Goal: Communication & Community: Answer question/provide support

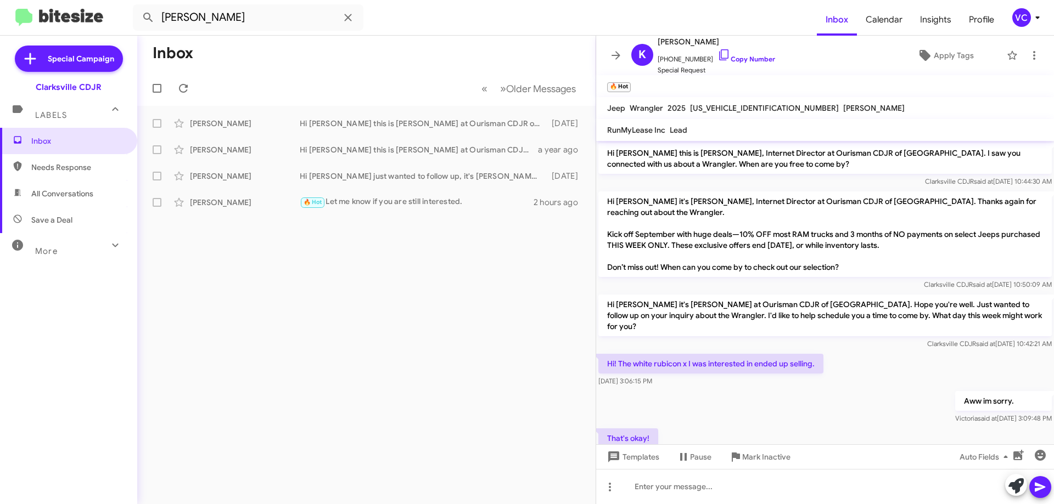
scroll to position [200, 0]
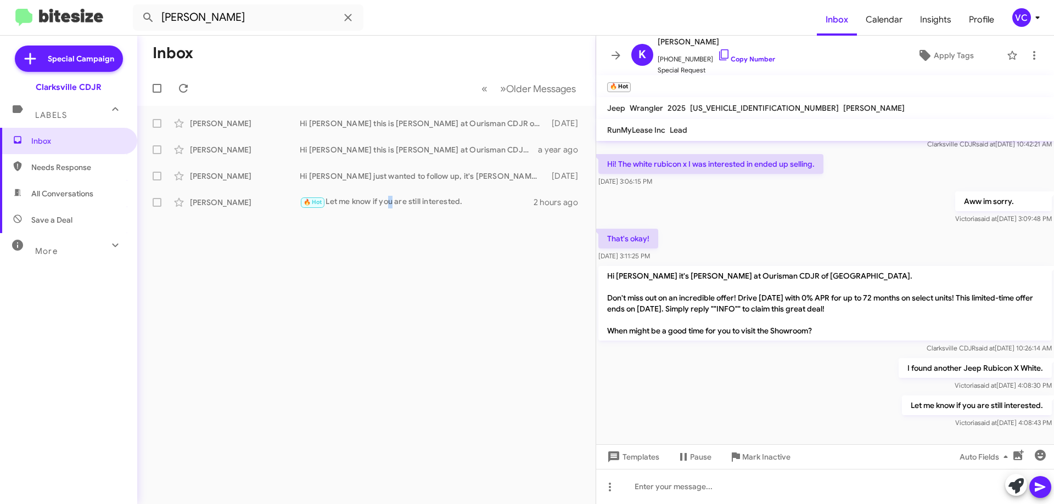
click at [394, 397] on div "Inbox « Previous » Next Older Messages [PERSON_NAME] Hi [PERSON_NAME] this is […" at bounding box center [366, 270] width 458 height 469
click at [52, 166] on span "Needs Response" at bounding box center [77, 167] width 93 height 11
type input "in:needs-response"
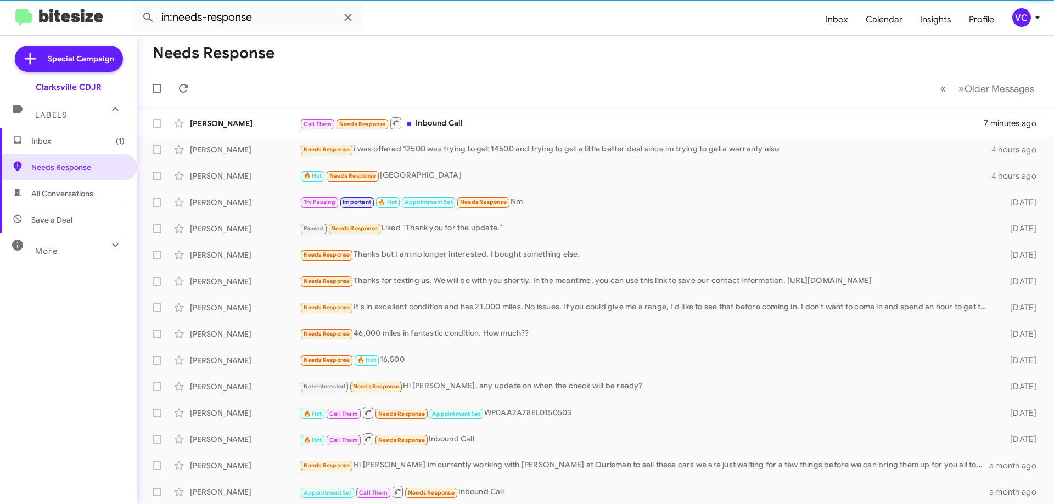
drag, startPoint x: 488, startPoint y: 58, endPoint x: 554, endPoint y: 62, distance: 66.5
click at [490, 58] on mat-toolbar-row "Needs Response" at bounding box center [595, 53] width 916 height 35
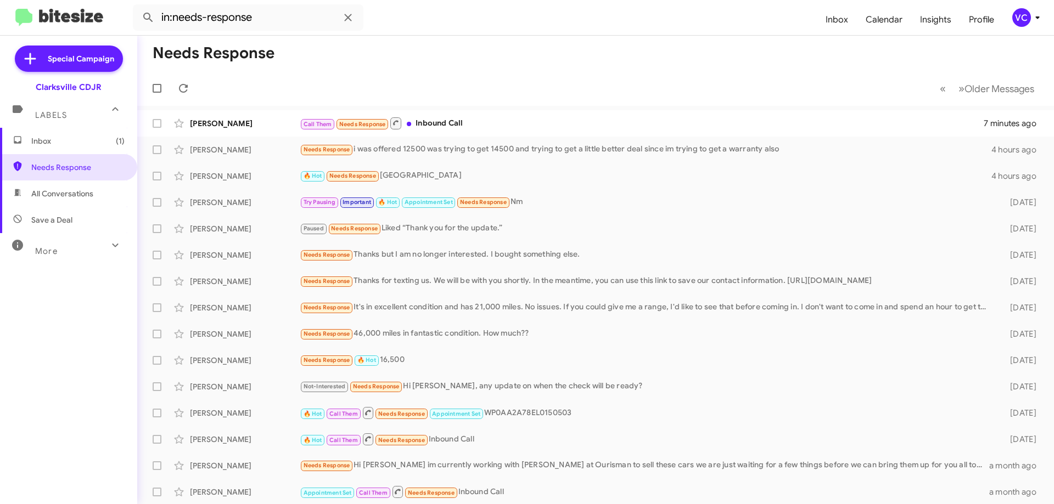
click at [582, 61] on mat-toolbar-row "Needs Response" at bounding box center [595, 53] width 916 height 35
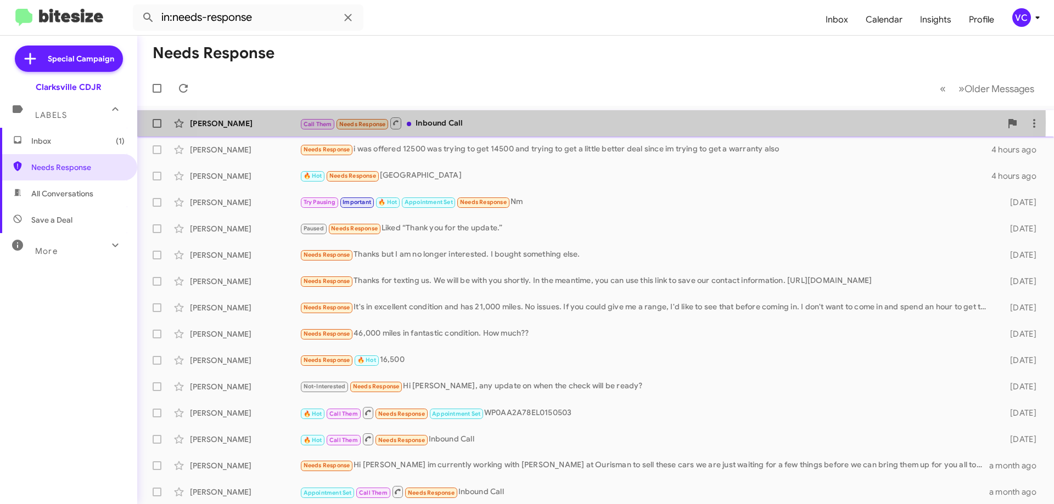
click at [551, 122] on div "Call Them Needs Response Inbound Call" at bounding box center [650, 123] width 701 height 14
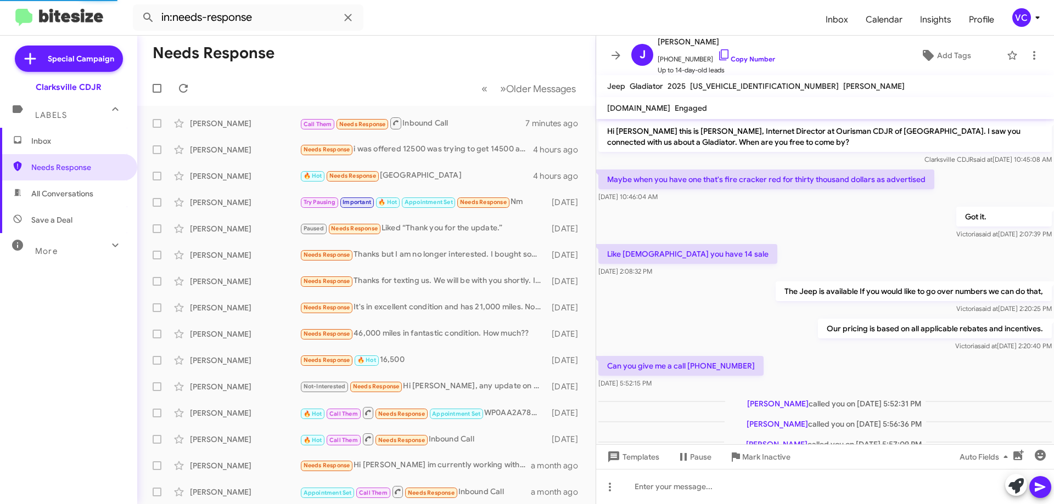
scroll to position [35, 0]
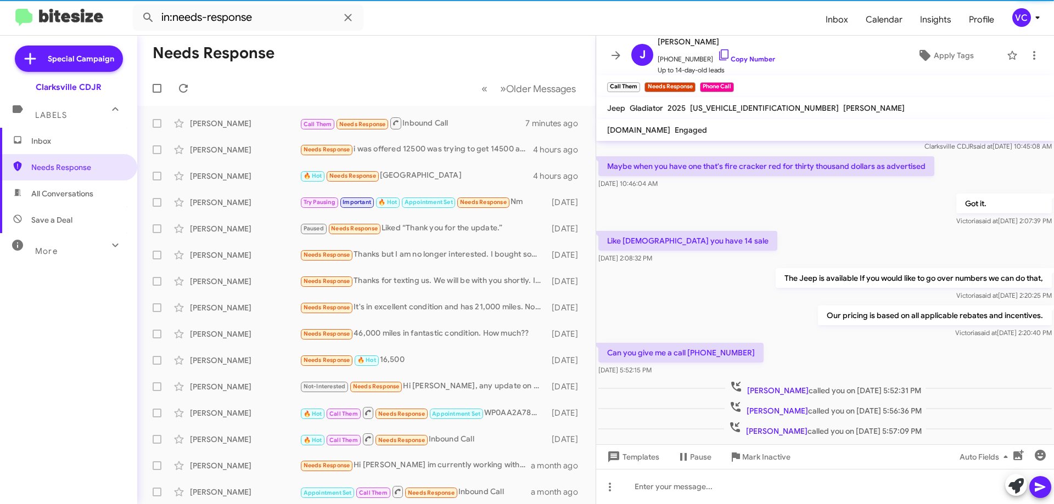
click at [733, 245] on div "Like [DEMOGRAPHIC_DATA] you have 14 sale [DATE] 2:08:32 PM" at bounding box center [825, 247] width 458 height 37
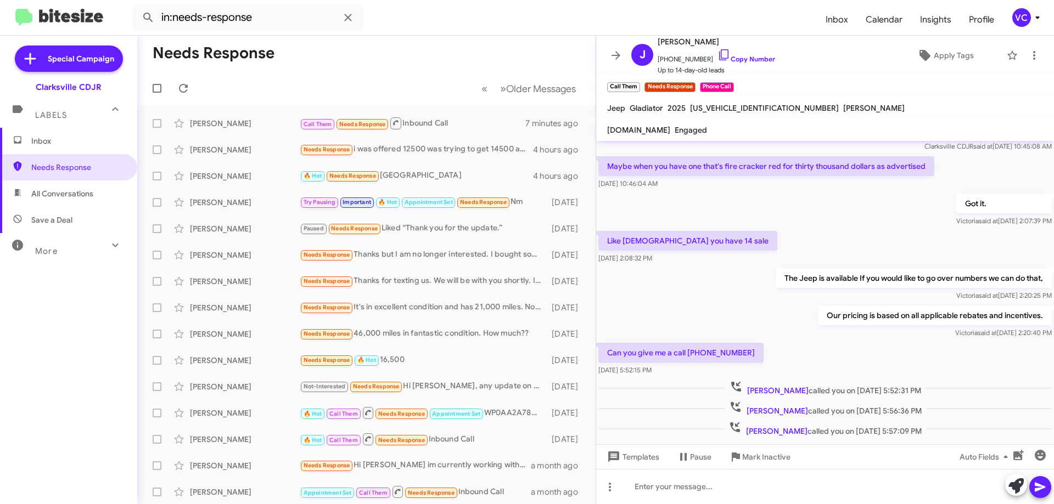
click at [770, 308] on div "Our pricing is based on all applicable rebates and incentives. [PERSON_NAME] sa…" at bounding box center [825, 321] width 458 height 37
click at [778, 218] on div "Got it. [PERSON_NAME] said at [DATE] 2:07:39 PM" at bounding box center [825, 210] width 458 height 37
click at [770, 313] on div "Our pricing is based on all applicable rebates and incentives. [PERSON_NAME] sa…" at bounding box center [825, 321] width 458 height 37
click at [772, 308] on div "Our pricing is based on all applicable rebates and incentives. [PERSON_NAME] sa…" at bounding box center [825, 321] width 458 height 37
click at [797, 197] on div "Got it. [PERSON_NAME] said at [DATE] 2:07:39 PM" at bounding box center [825, 210] width 458 height 37
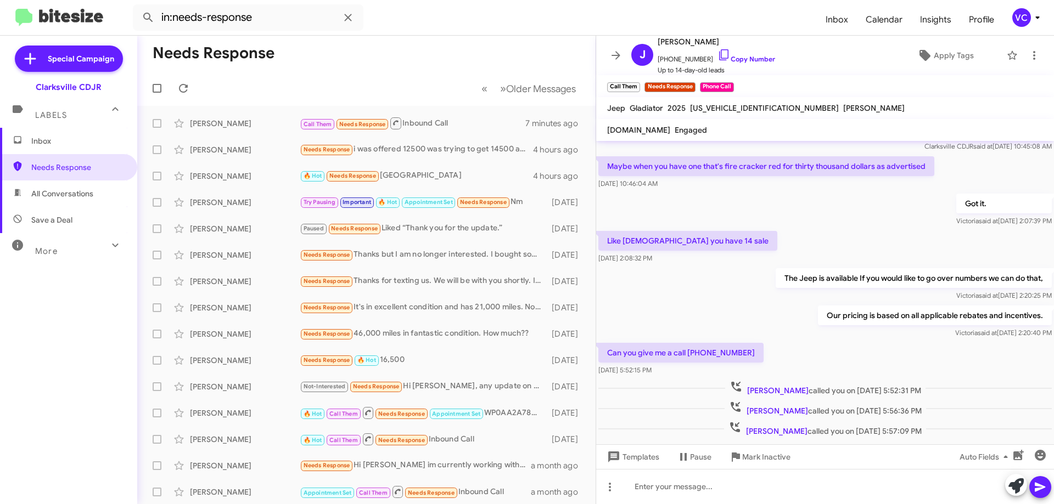
drag, startPoint x: 772, startPoint y: 298, endPoint x: 805, endPoint y: 339, distance: 52.6
click at [775, 300] on div "[PERSON_NAME] said at [DATE] 2:20:25 PM" at bounding box center [913, 295] width 276 height 11
click at [828, 363] on div "Can you give me a call [PHONE_NUMBER] [DATE] 5:52:15 PM" at bounding box center [825, 359] width 458 height 37
click at [774, 315] on div "Our pricing is based on all applicable rebates and incentives. [PERSON_NAME] sa…" at bounding box center [825, 321] width 458 height 37
click at [777, 325] on div "Our pricing is based on all applicable rebates and incentives. [PERSON_NAME] sa…" at bounding box center [825, 321] width 458 height 37
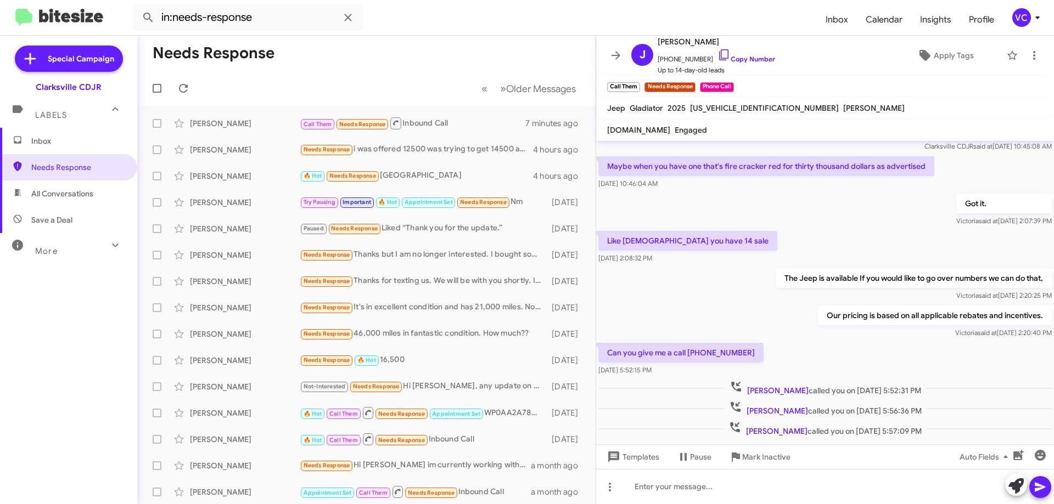
click at [755, 307] on div "Our pricing is based on all applicable rebates and incentives. [PERSON_NAME] sa…" at bounding box center [825, 321] width 458 height 37
click at [740, 62] on link "Copy Number" at bounding box center [746, 59] width 58 height 8
click at [842, 288] on div "The Jeep is available If you would like to go over numbers we can do that, [PER…" at bounding box center [913, 284] width 276 height 33
click at [643, 83] on span "×" at bounding box center [638, 81] width 9 height 13
click at [449, 59] on mat-toolbar-row "Needs Response" at bounding box center [366, 53] width 458 height 35
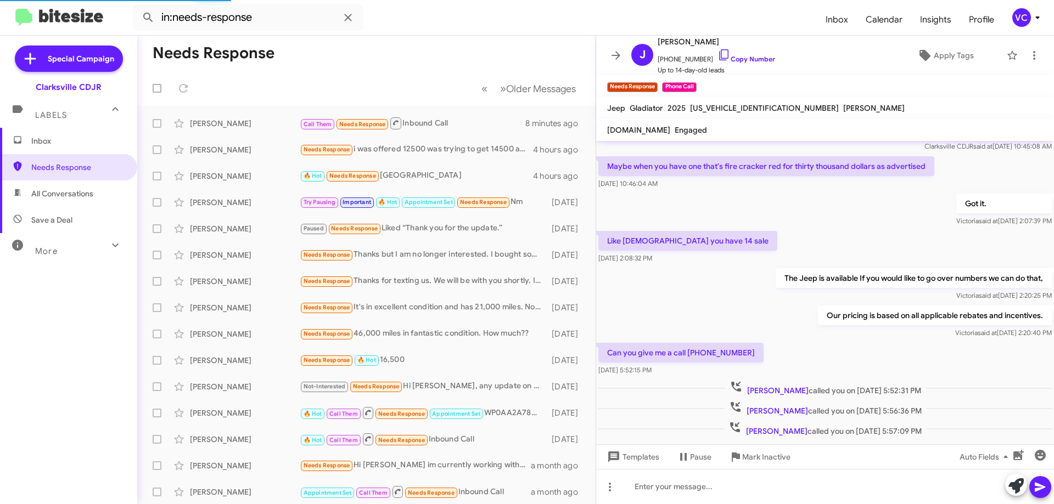
click at [491, 34] on mat-toolbar "in:needs-response Inbox Calendar Insights Profile VC" at bounding box center [527, 17] width 1054 height 35
click at [737, 318] on div "Our pricing is based on all applicable rebates and incentives. [PERSON_NAME] sa…" at bounding box center [825, 321] width 458 height 37
click at [379, 108] on mat-action-list "[PERSON_NAME] Needs Response Inbound Call 8 minutes ago [PERSON_NAME] Needs Res…" at bounding box center [366, 371] width 458 height 531
click at [181, 89] on icon at bounding box center [183, 88] width 13 height 13
click at [418, 26] on form "in:needs-response" at bounding box center [475, 17] width 684 height 26
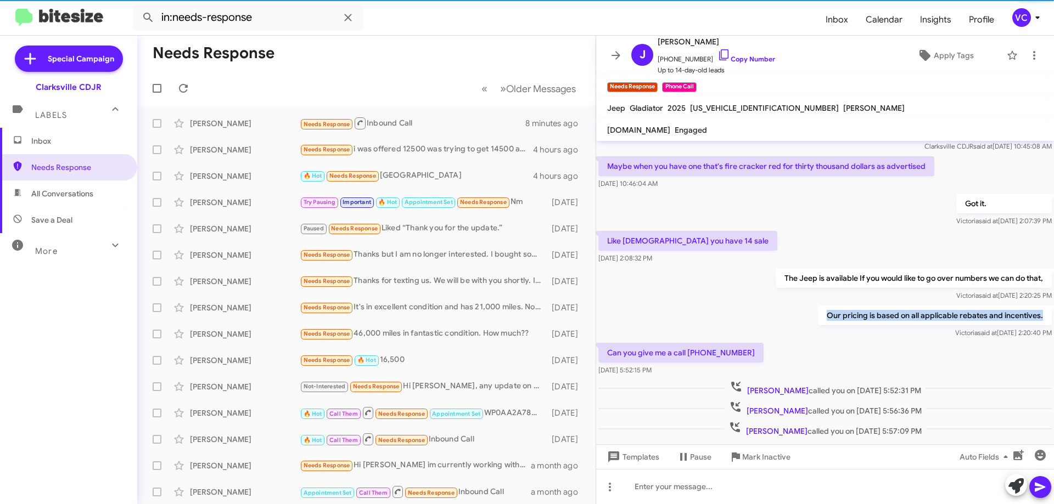
click at [792, 325] on div "Our pricing is based on all applicable rebates and incentives. [PERSON_NAME] sa…" at bounding box center [825, 321] width 458 height 37
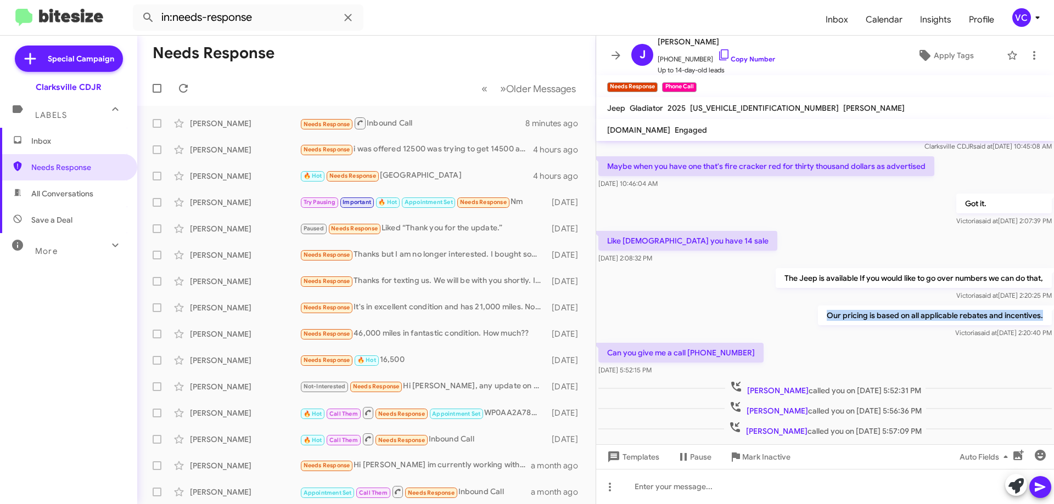
click at [763, 320] on div "Our pricing is based on all applicable rebates and incentives. [PERSON_NAME] sa…" at bounding box center [825, 321] width 458 height 37
click at [763, 224] on div "Got it. [PERSON_NAME] said at [DATE] 2:07:39 PM" at bounding box center [825, 210] width 458 height 37
click at [763, 328] on div "Our pricing is based on all applicable rebates and incentives. [PERSON_NAME] sa…" at bounding box center [825, 321] width 458 height 37
click at [762, 327] on div "Our pricing is based on all applicable rebates and incentives. [PERSON_NAME] sa…" at bounding box center [825, 321] width 458 height 37
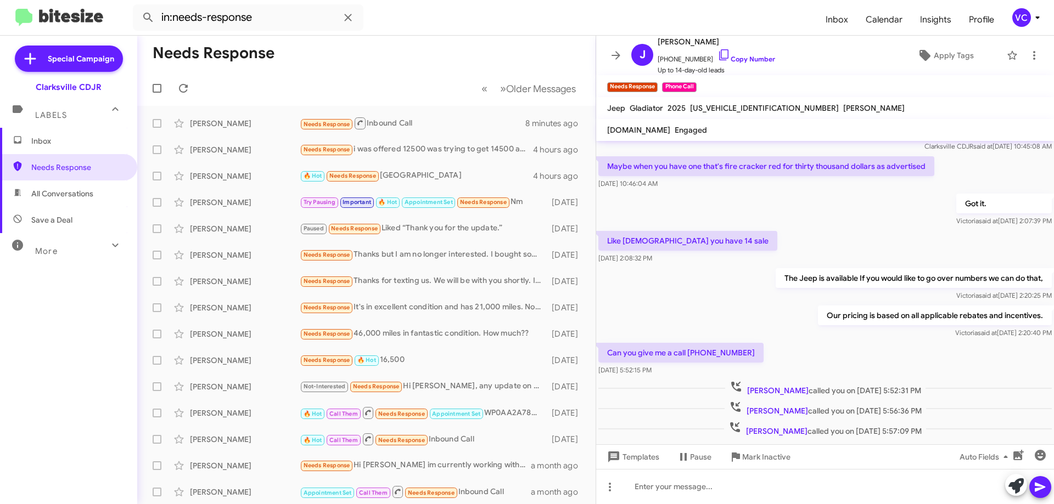
click at [764, 221] on div "Got it. [PERSON_NAME] said at [DATE] 2:07:39 PM" at bounding box center [825, 210] width 458 height 37
click at [326, 61] on mat-toolbar-row "Needs Response" at bounding box center [366, 53] width 458 height 35
click at [75, 341] on div "Inbox Needs Response All Conversations Save a Deal More Important 🔥 Hot Appoint…" at bounding box center [68, 279] width 137 height 302
click at [183, 93] on icon at bounding box center [183, 88] width 9 height 9
click at [425, 43] on mat-toolbar-row "Needs Response" at bounding box center [366, 53] width 458 height 35
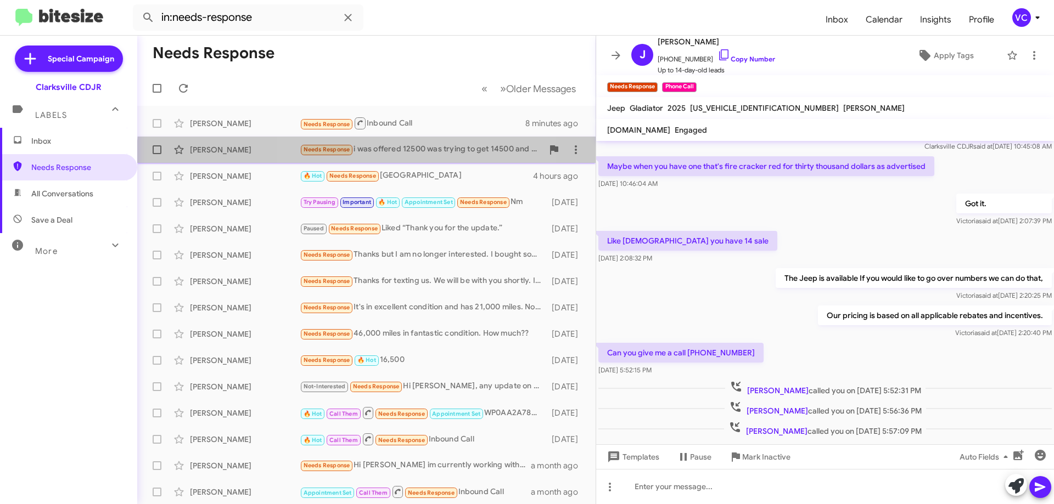
click at [375, 156] on div "Needs Response i was offered 12500 was trying to get 14500 and trying to get a …" at bounding box center [421, 149] width 243 height 13
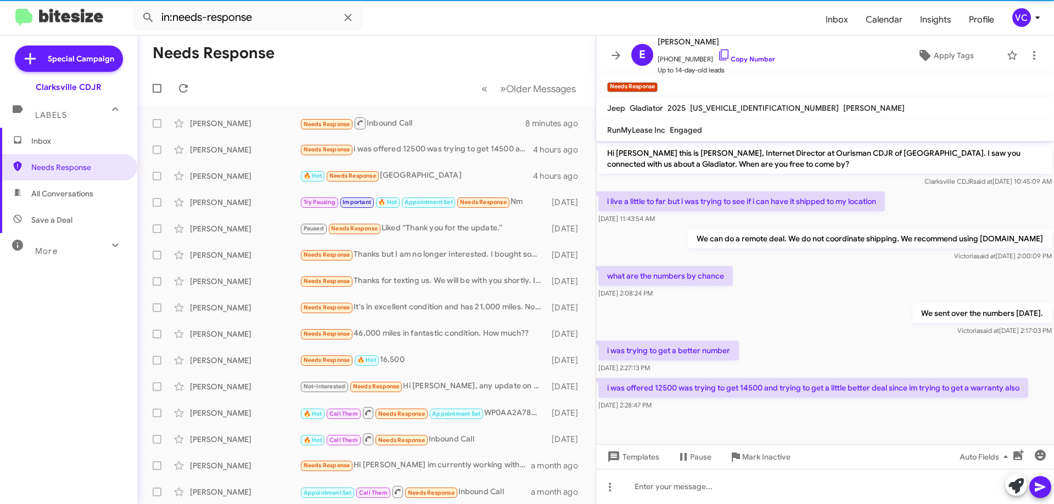
click at [760, 269] on div "what are the numbers by chance [DATE] 2:08:24 PM" at bounding box center [825, 282] width 458 height 37
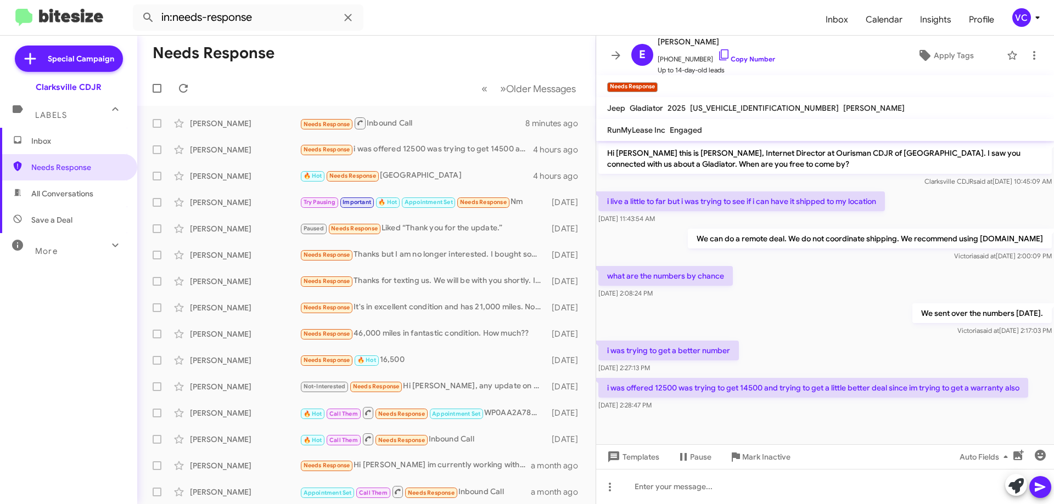
click at [793, 306] on div "We sent over the numbers [DATE]. [PERSON_NAME] said at [DATE] 2:17:03 PM" at bounding box center [825, 319] width 458 height 37
click at [814, 306] on div "We sent over the numbers [DATE]. [PERSON_NAME] said at [DATE] 2:17:03 PM" at bounding box center [825, 319] width 458 height 37
click at [820, 356] on div "i was trying to get a better number [DATE] 2:27:13 PM" at bounding box center [825, 357] width 458 height 37
click at [856, 320] on div "We sent over the numbers [DATE]. [PERSON_NAME] said at [DATE] 2:17:03 PM" at bounding box center [825, 319] width 458 height 37
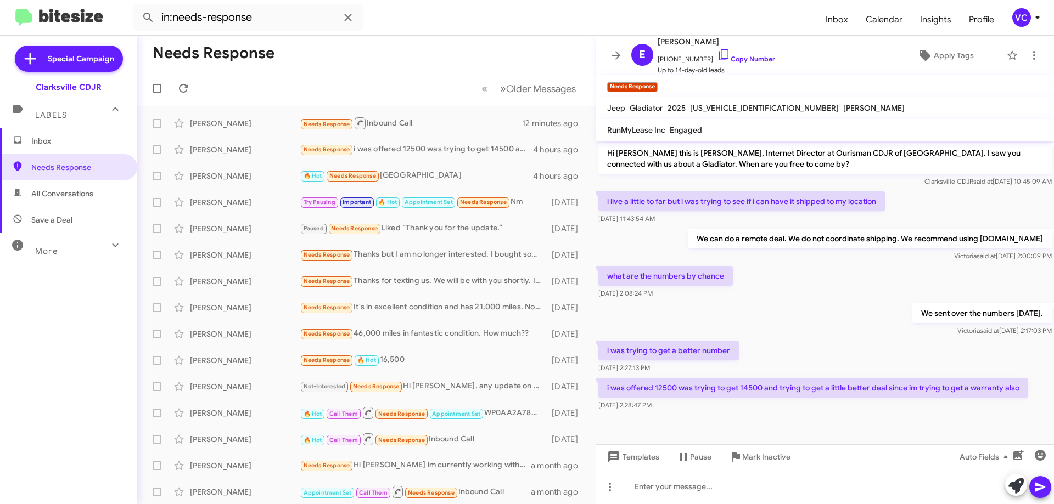
click at [908, 300] on div "what are the numbers by chance [DATE] 2:08:24 PM" at bounding box center [825, 282] width 458 height 37
click at [845, 303] on div "We sent over the numbers [DATE]. [PERSON_NAME] said at [DATE] 2:17:03 PM" at bounding box center [825, 319] width 458 height 37
click at [853, 304] on div "We sent over the numbers [DATE]. [PERSON_NAME] said at [DATE] 2:17:03 PM" at bounding box center [825, 319] width 458 height 37
click at [402, 61] on mat-toolbar-row "Needs Response" at bounding box center [366, 53] width 458 height 35
click at [847, 325] on div "We sent over the numbers [DATE]. [PERSON_NAME] said at [DATE] 2:17:03 PM" at bounding box center [825, 319] width 458 height 37
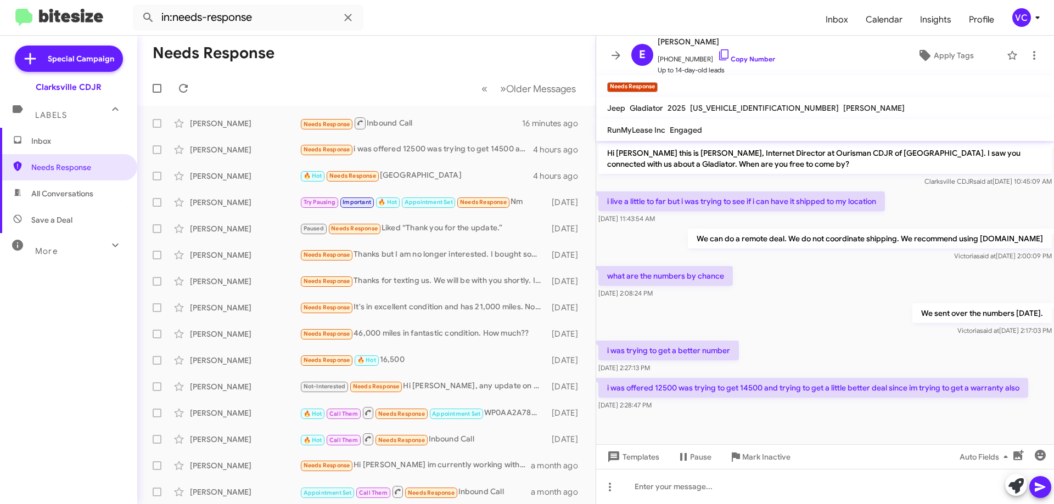
click at [850, 327] on div "We sent over the numbers [DATE]. [PERSON_NAME] said at [DATE] 2:17:03 PM" at bounding box center [825, 319] width 458 height 37
click at [856, 337] on div "We sent over the numbers [DATE]. [PERSON_NAME] said at [DATE] 2:17:03 PM" at bounding box center [825, 319] width 458 height 37
drag, startPoint x: 833, startPoint y: 318, endPoint x: 843, endPoint y: 340, distance: 23.6
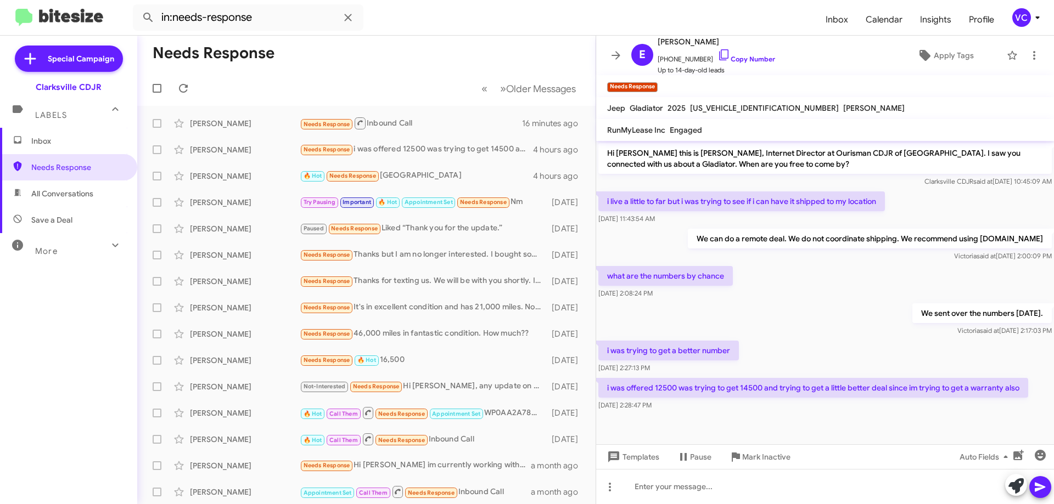
click at [833, 319] on div "We sent over the numbers [DATE]. [PERSON_NAME] said at [DATE] 2:17:03 PM" at bounding box center [825, 319] width 458 height 37
click at [845, 343] on div "i was trying to get a better number [DATE] 2:27:13 PM" at bounding box center [825, 357] width 458 height 37
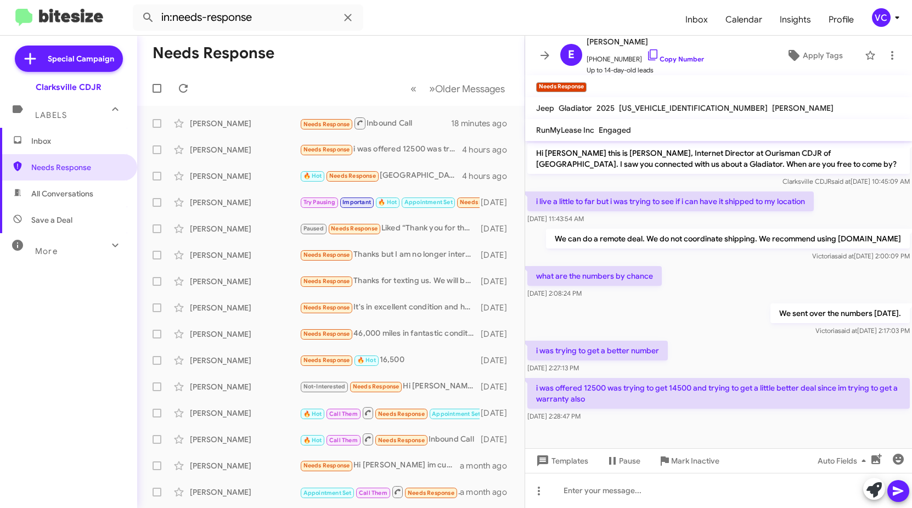
click at [716, 340] on div "i was trying to get a better number [DATE] 2:27:13 PM" at bounding box center [718, 357] width 387 height 37
click at [736, 310] on div "We sent over the numbers [DATE]. [PERSON_NAME] said at [DATE] 2:17:03 PM" at bounding box center [718, 319] width 387 height 37
click at [286, 125] on div "[PERSON_NAME]" at bounding box center [245, 123] width 110 height 11
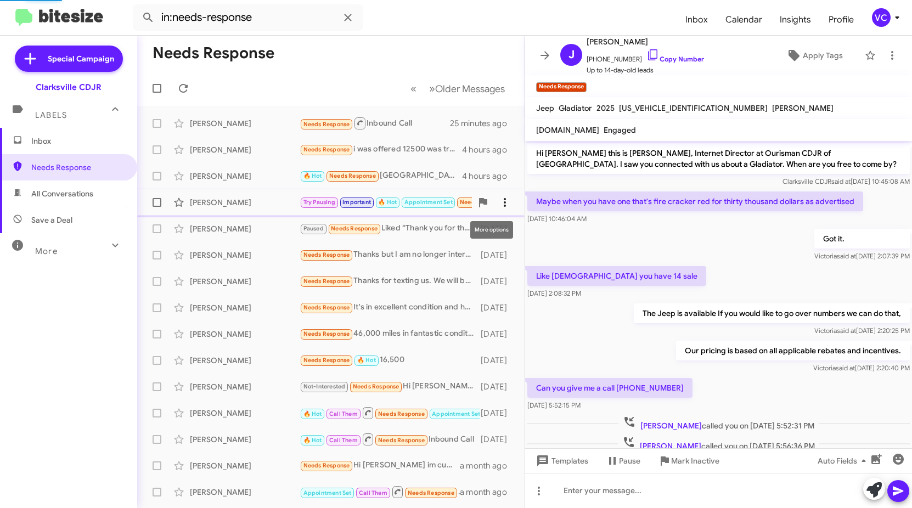
scroll to position [76, 0]
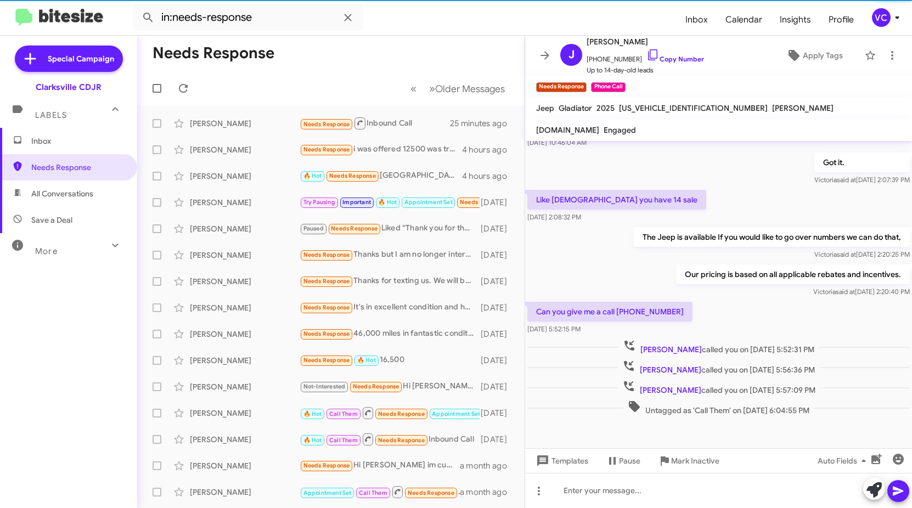
click at [694, 211] on div "Like [DEMOGRAPHIC_DATA] you have 14 sale [DATE] 2:08:32 PM" at bounding box center [718, 206] width 387 height 37
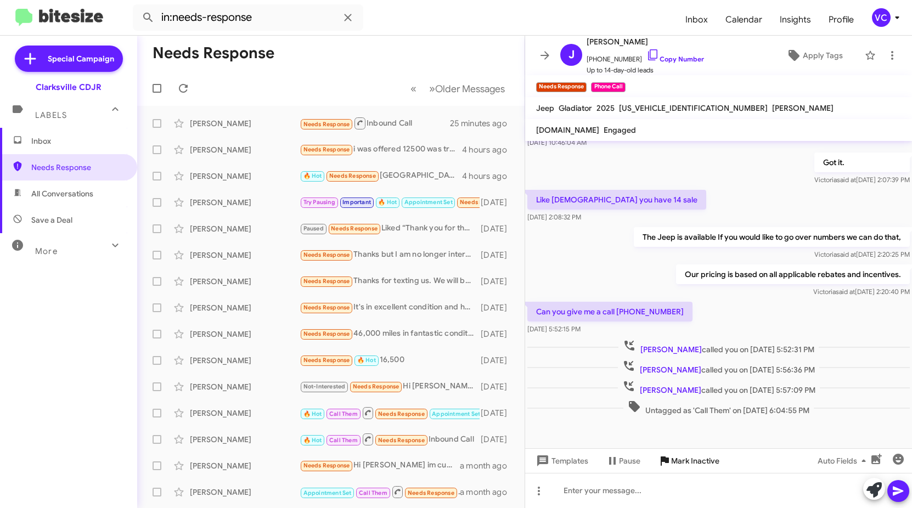
click at [684, 464] on span "Mark Inactive" at bounding box center [695, 461] width 48 height 20
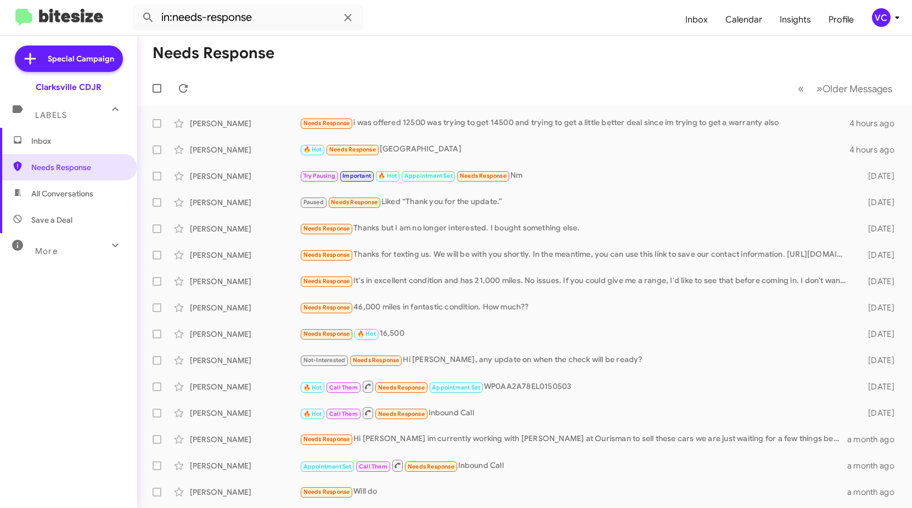
click at [494, 46] on mat-toolbar-row "Needs Response" at bounding box center [524, 53] width 775 height 35
